Goal: Find specific page/section: Find specific page/section

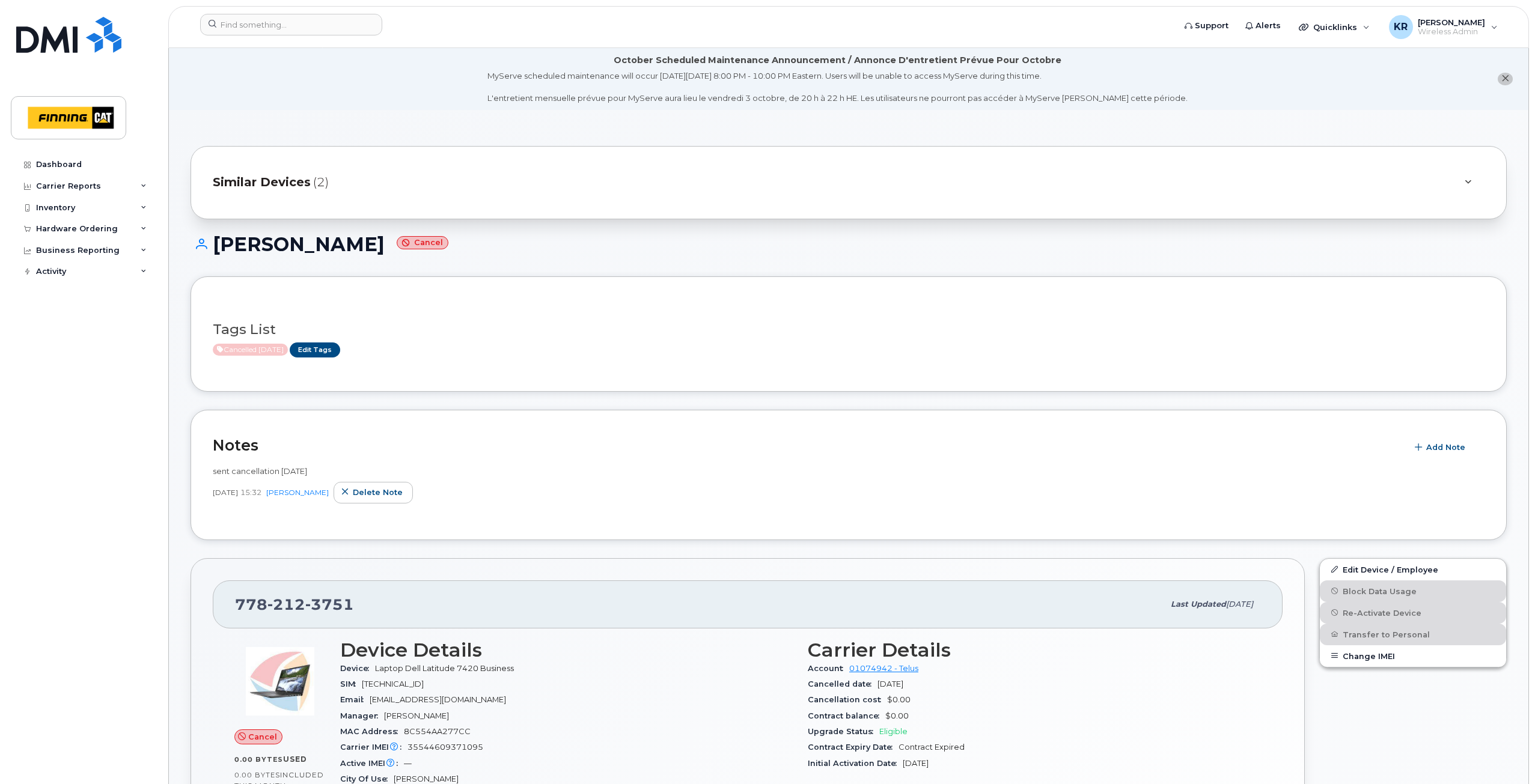
scroll to position [120, 0]
click at [229, 26] on input at bounding box center [291, 25] width 182 height 22
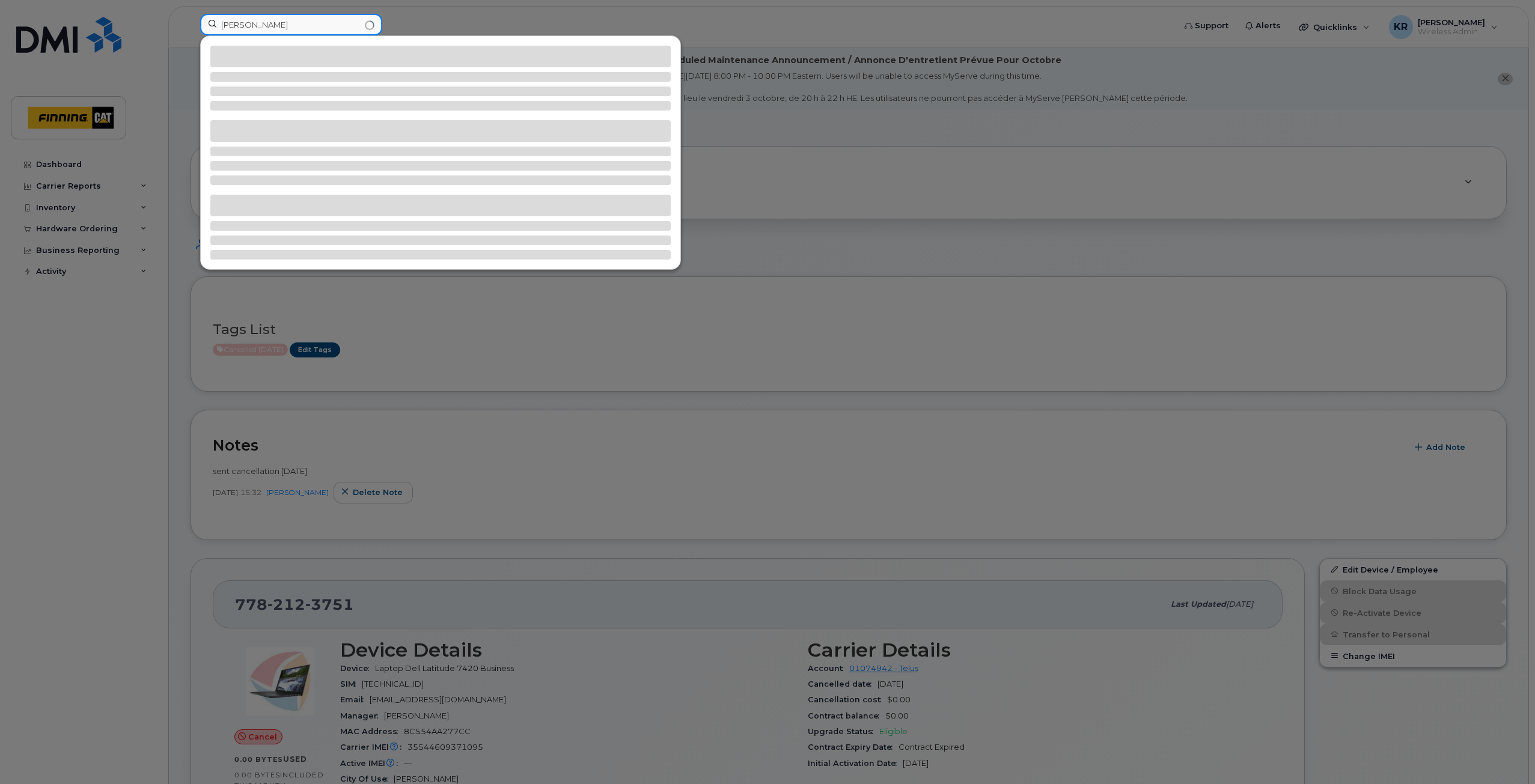
type input "[PERSON_NAME]"
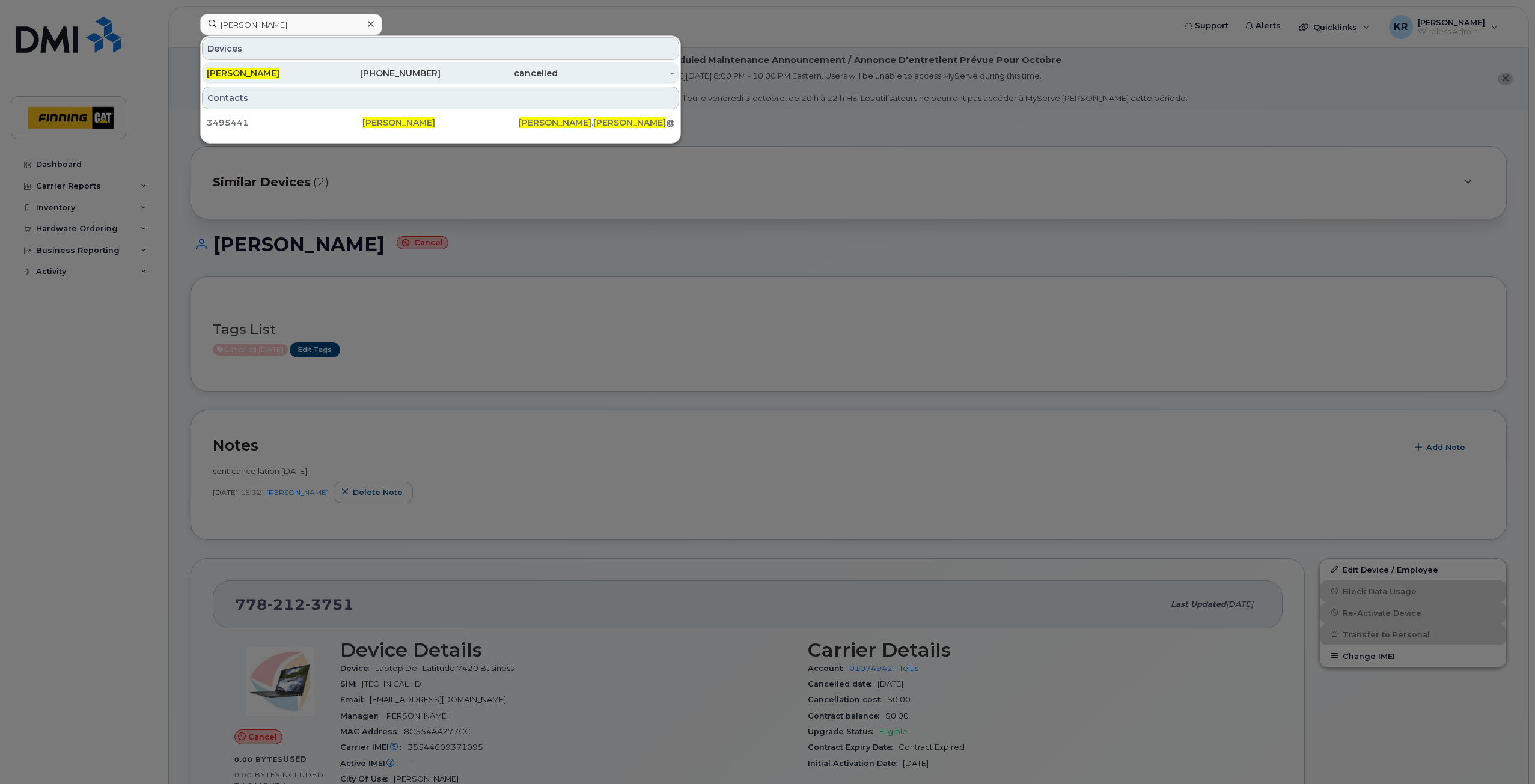
click at [434, 73] on div "[PHONE_NUMBER]" at bounding box center [383, 73] width 117 height 12
